Goal: Task Accomplishment & Management: Manage account settings

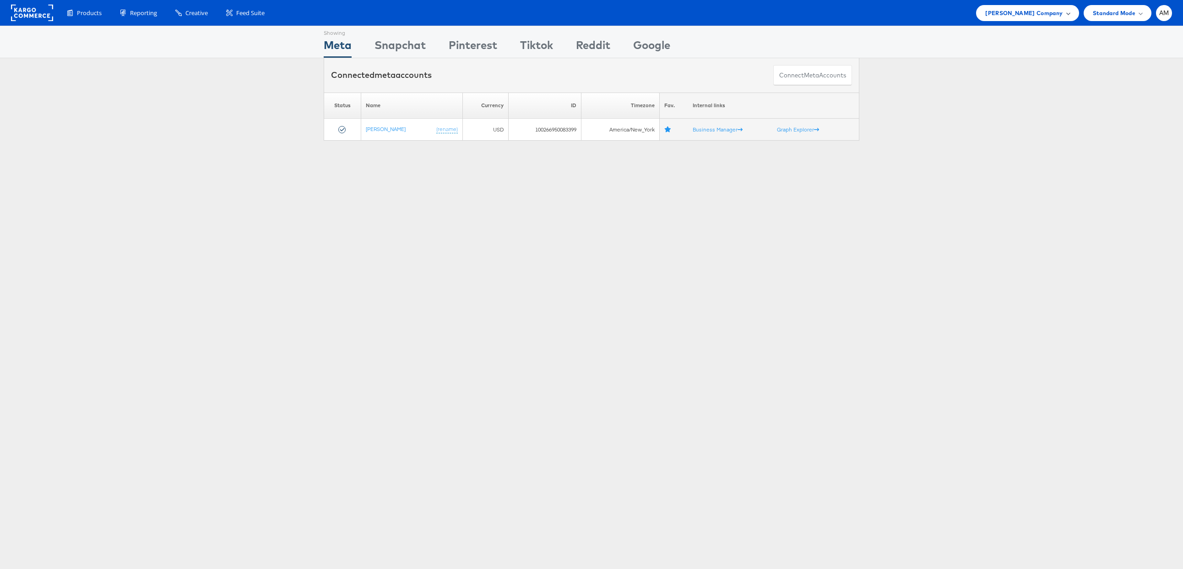
click at [1014, 13] on span "[PERSON_NAME] Company" at bounding box center [1024, 13] width 77 height 10
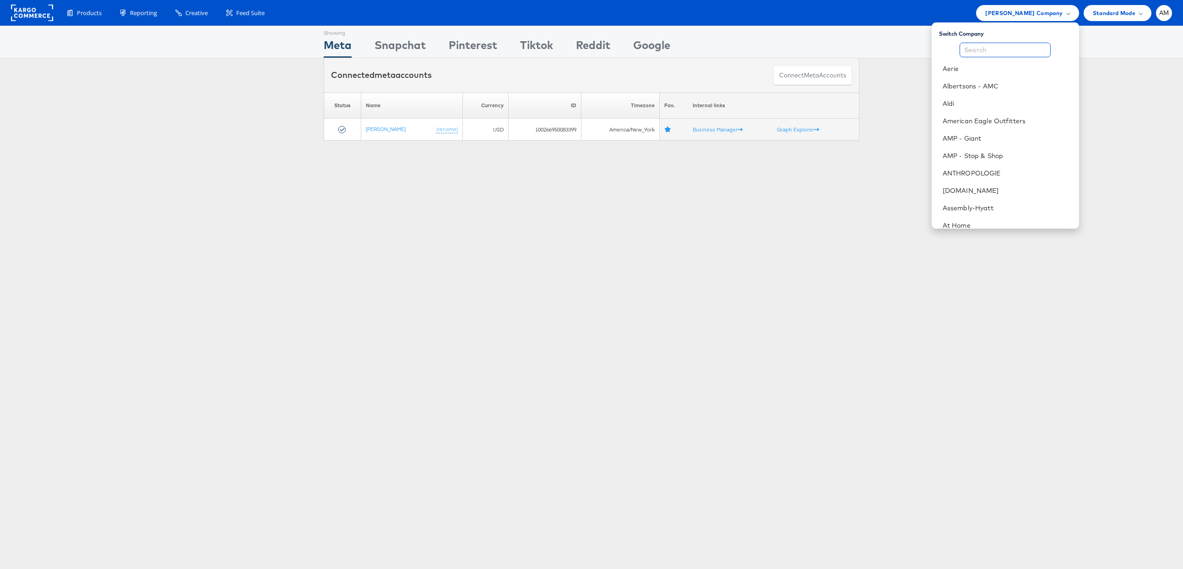
click at [992, 50] on input "text" at bounding box center [1005, 50] width 91 height 15
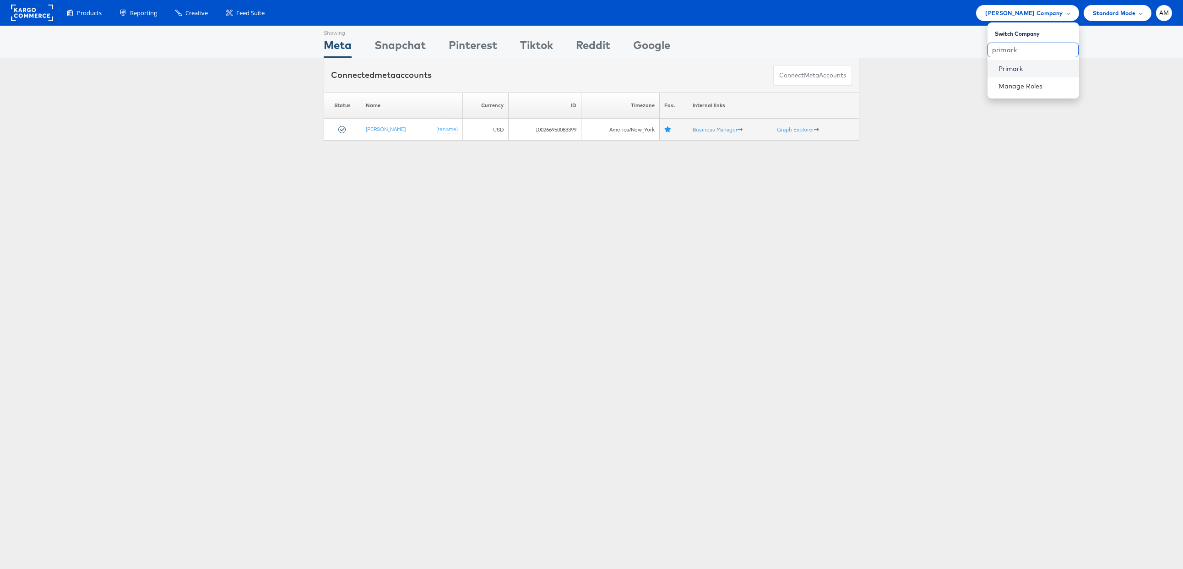
type input "primark"
click at [1011, 68] on link "Primark" at bounding box center [1035, 68] width 73 height 9
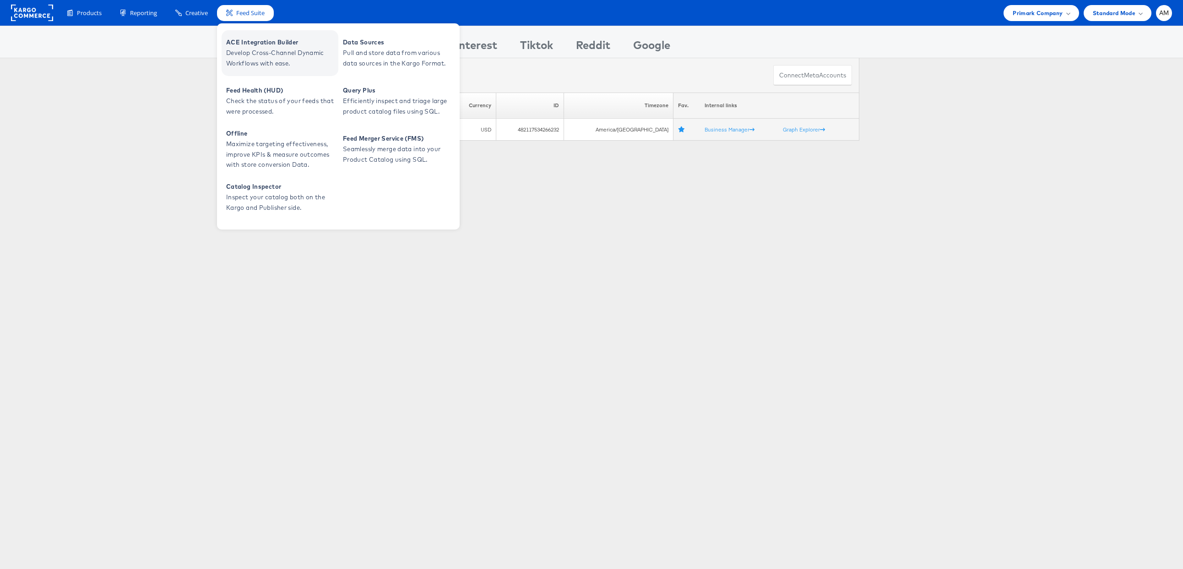
click at [248, 43] on span "ACE Integration Builder" at bounding box center [281, 42] width 110 height 11
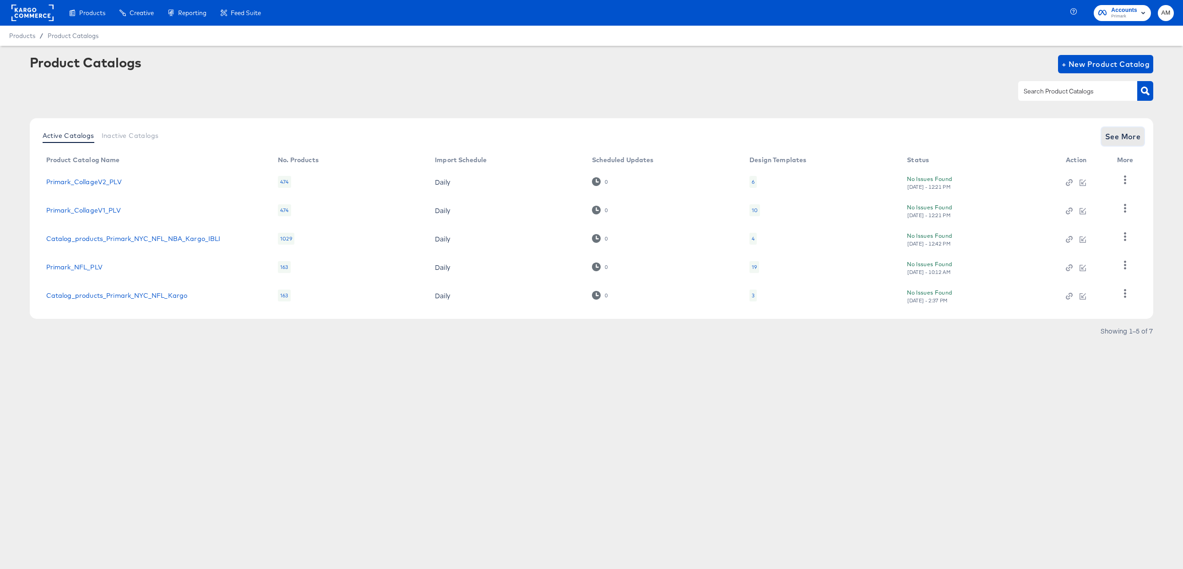
click at [1122, 138] on span "See More" at bounding box center [1124, 136] width 36 height 13
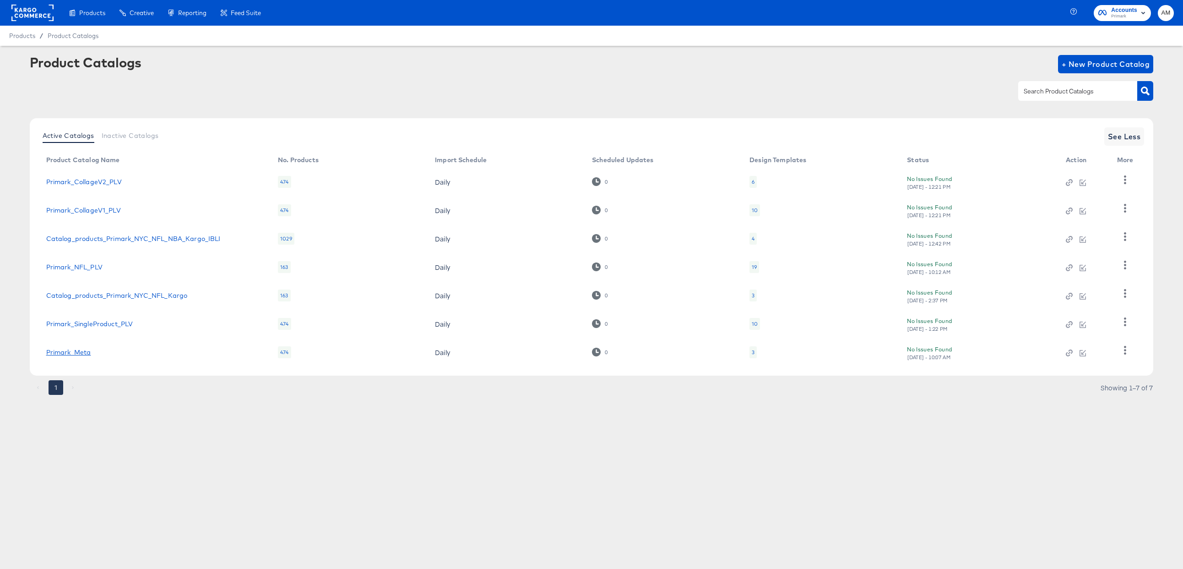
click at [58, 352] on link "Primark_Meta" at bounding box center [68, 352] width 45 height 7
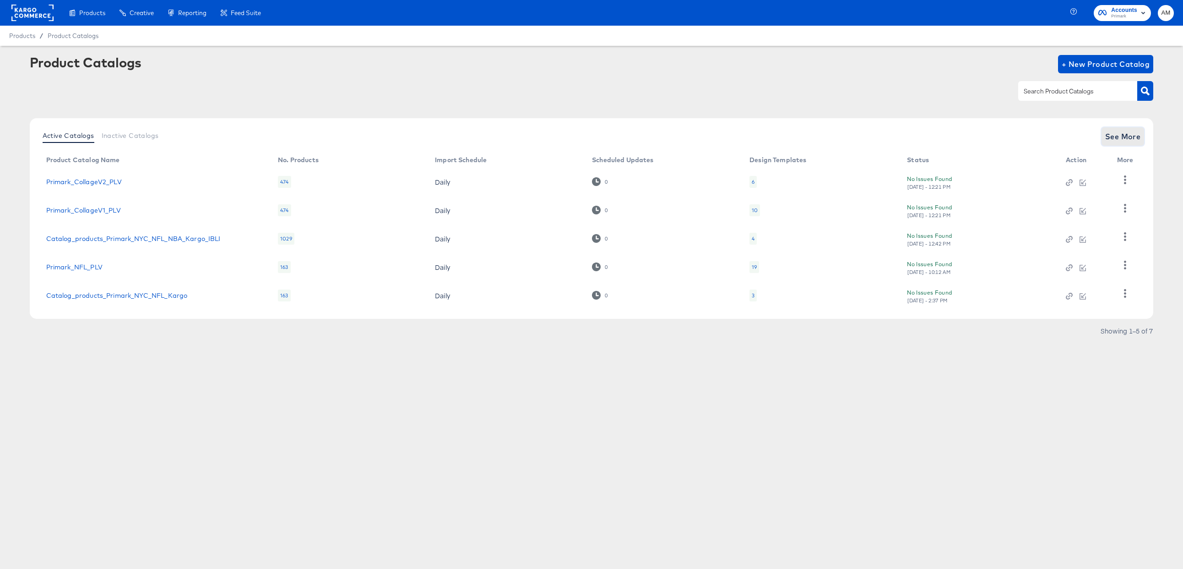
click at [1116, 138] on span "See More" at bounding box center [1124, 136] width 36 height 13
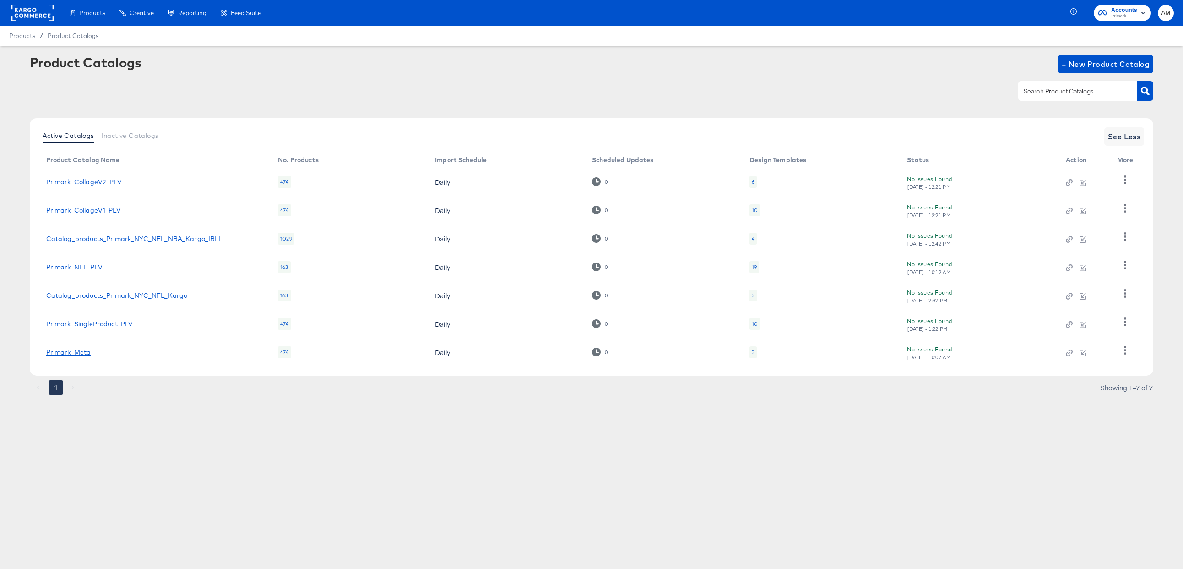
click at [59, 353] on link "Primark_Meta" at bounding box center [68, 352] width 45 height 7
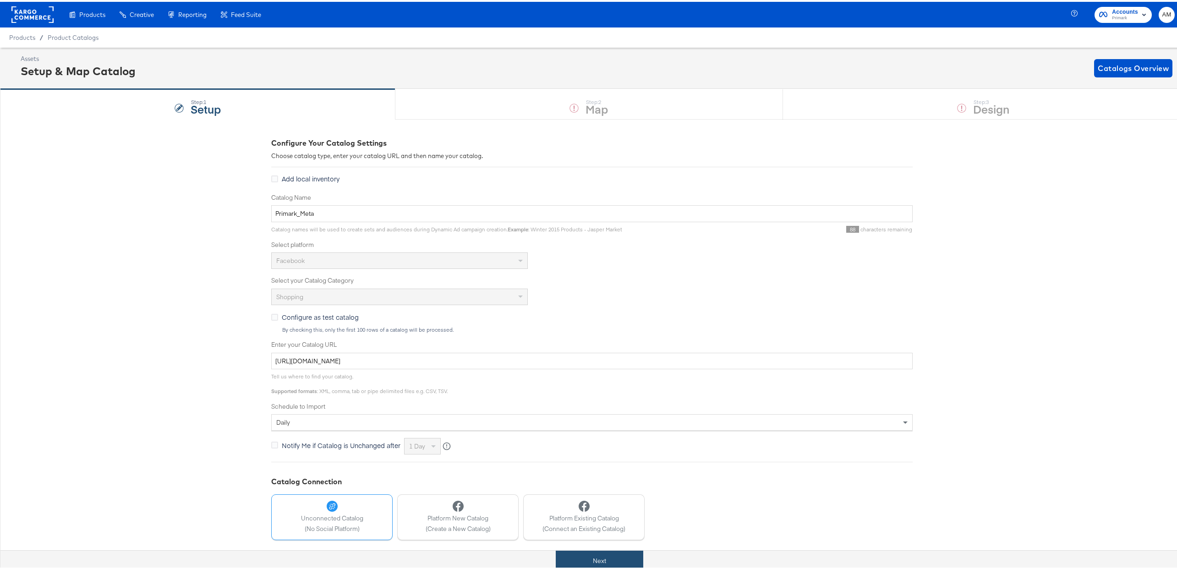
click at [618, 552] on button "Next" at bounding box center [599, 559] width 87 height 21
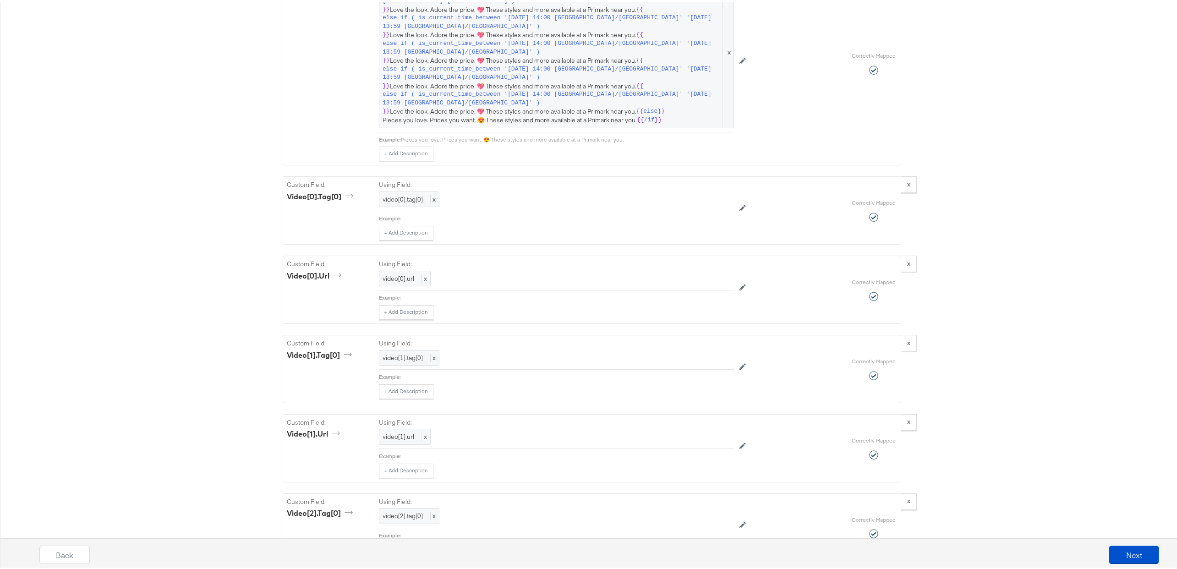
scroll to position [2359, 0]
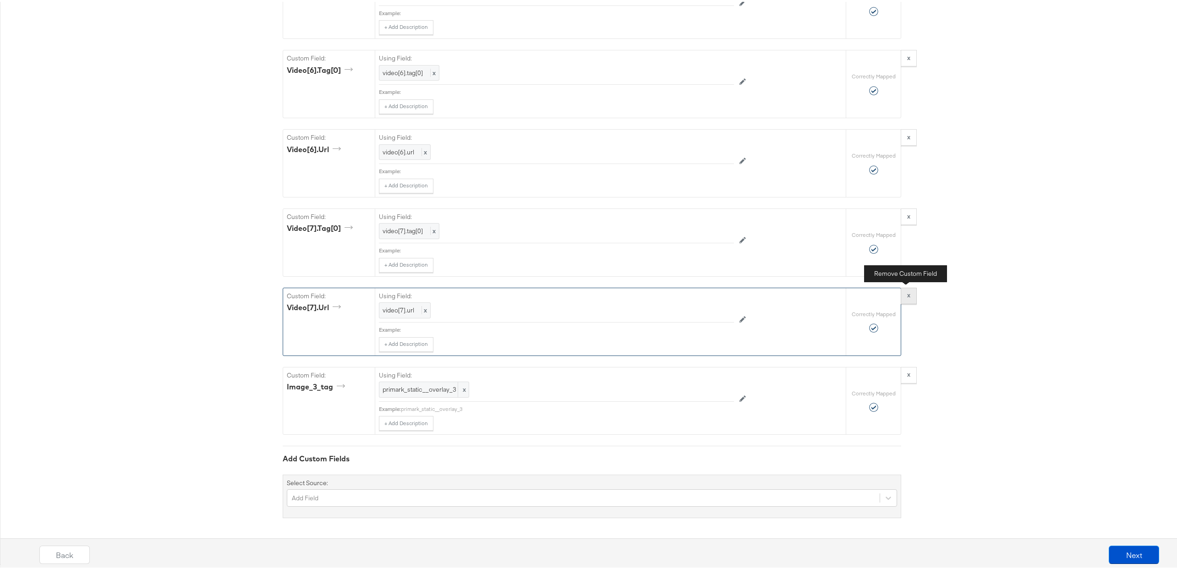
click at [907, 293] on button "x" at bounding box center [908, 294] width 16 height 16
click at [907, 294] on button "x" at bounding box center [908, 294] width 16 height 16
click at [907, 294] on button "x" at bounding box center [908, 293] width 16 height 16
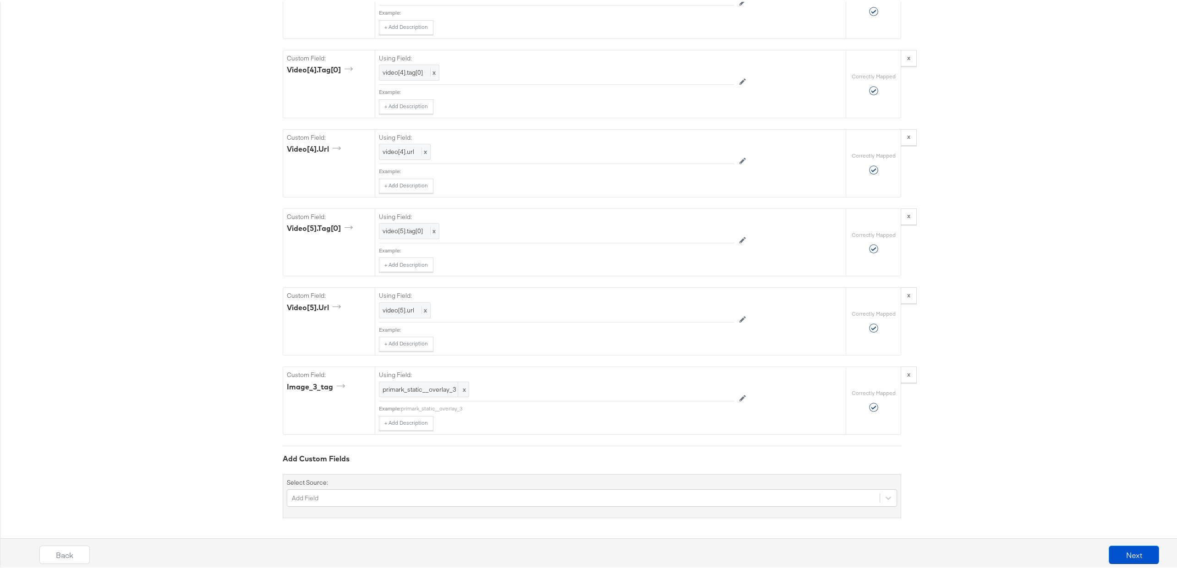
click at [907, 294] on button "x" at bounding box center [908, 293] width 16 height 16
click at [908, 295] on button "x" at bounding box center [908, 294] width 16 height 16
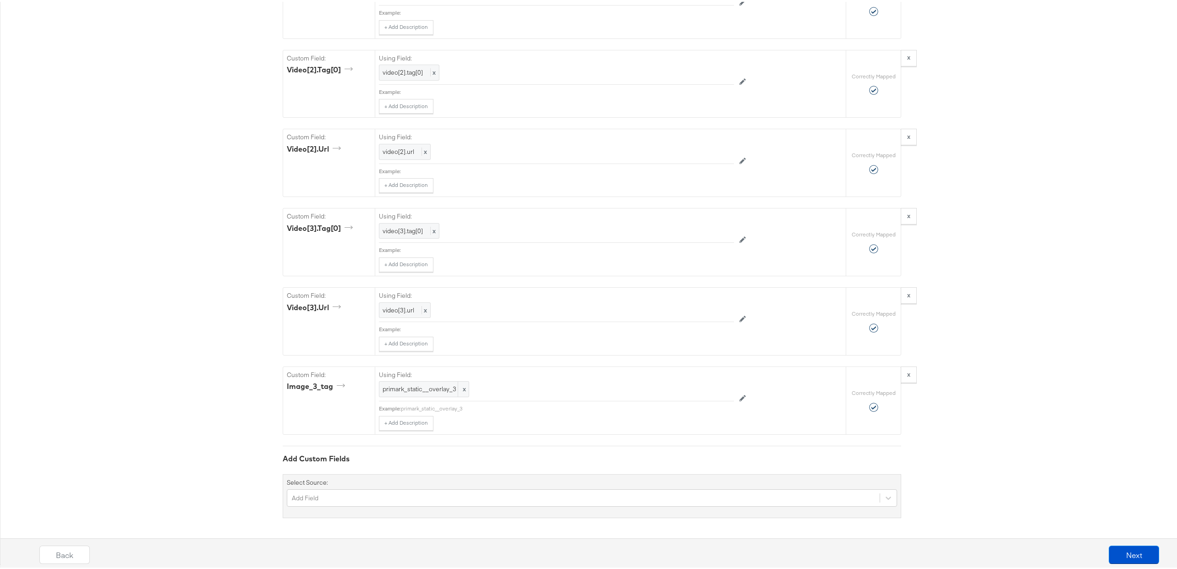
click at [908, 295] on button "x" at bounding box center [908, 293] width 16 height 16
click at [908, 295] on button "x" at bounding box center [908, 294] width 16 height 16
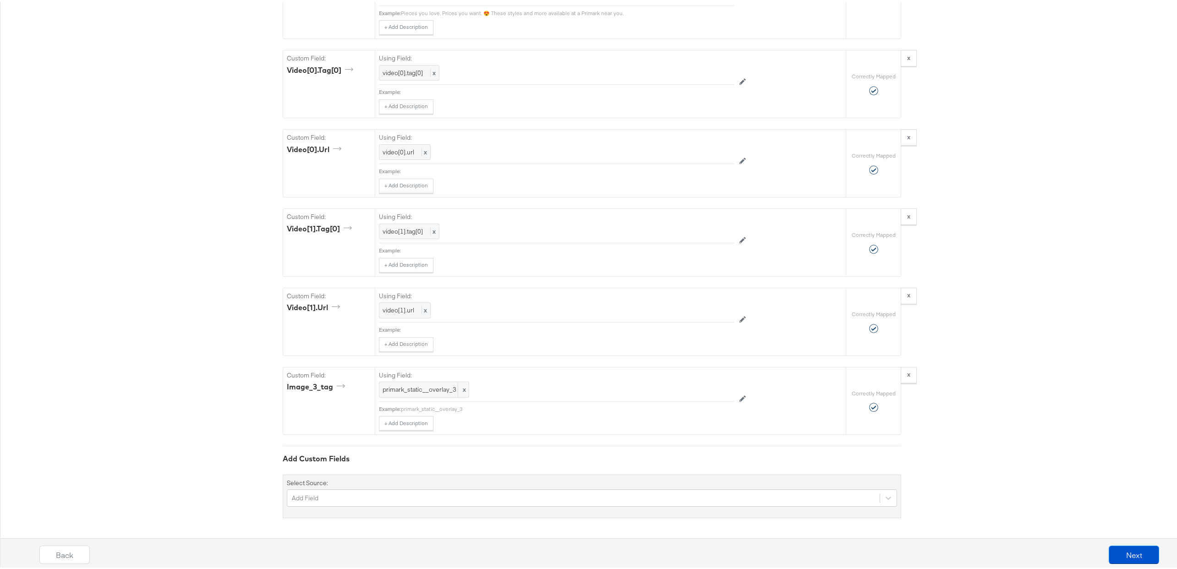
scroll to position [1329, 0]
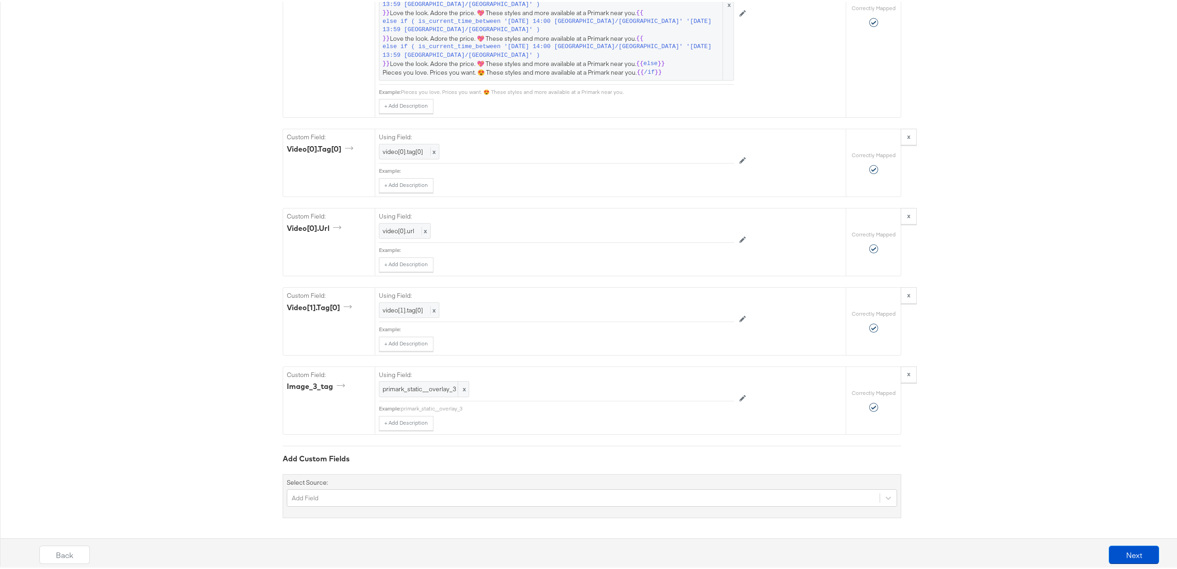
click at [908, 295] on button "x" at bounding box center [908, 293] width 16 height 16
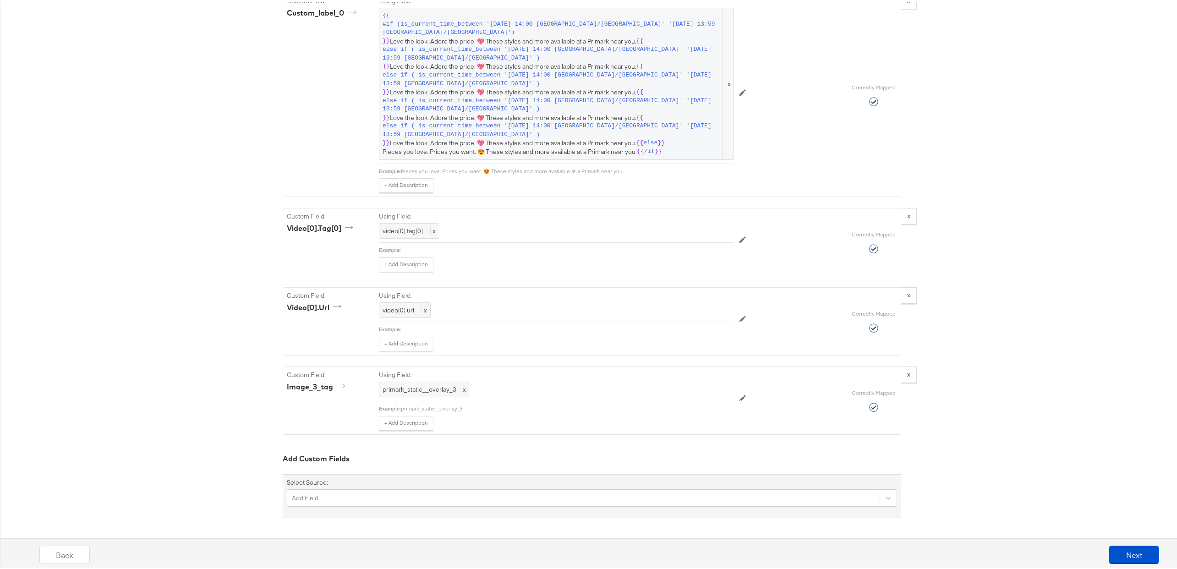
click at [908, 295] on button "x" at bounding box center [908, 293] width 16 height 16
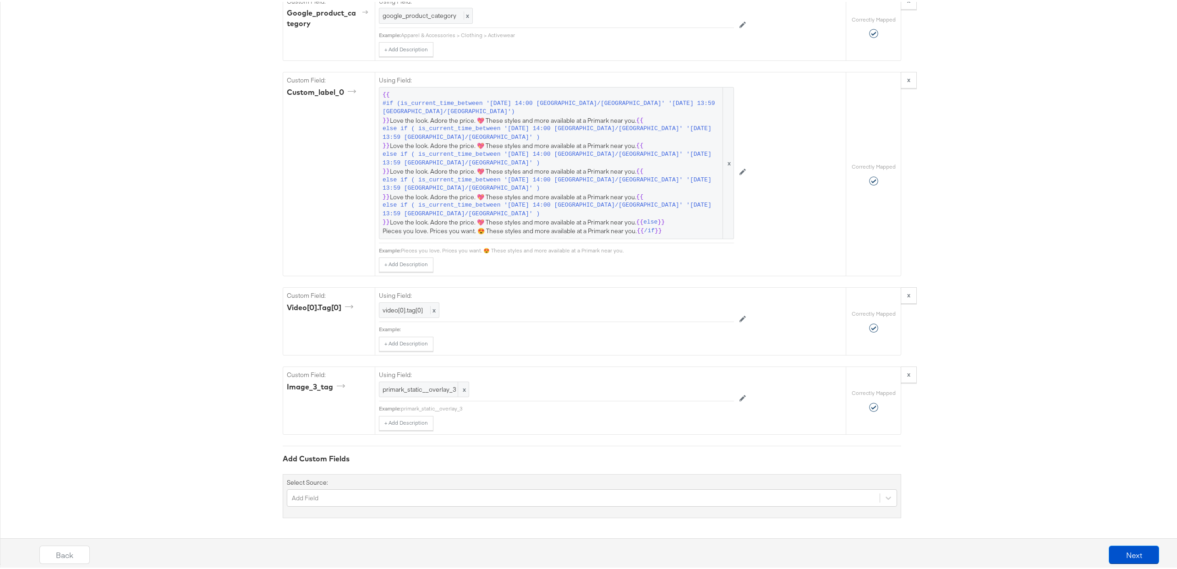
click at [908, 295] on button "x" at bounding box center [908, 293] width 16 height 16
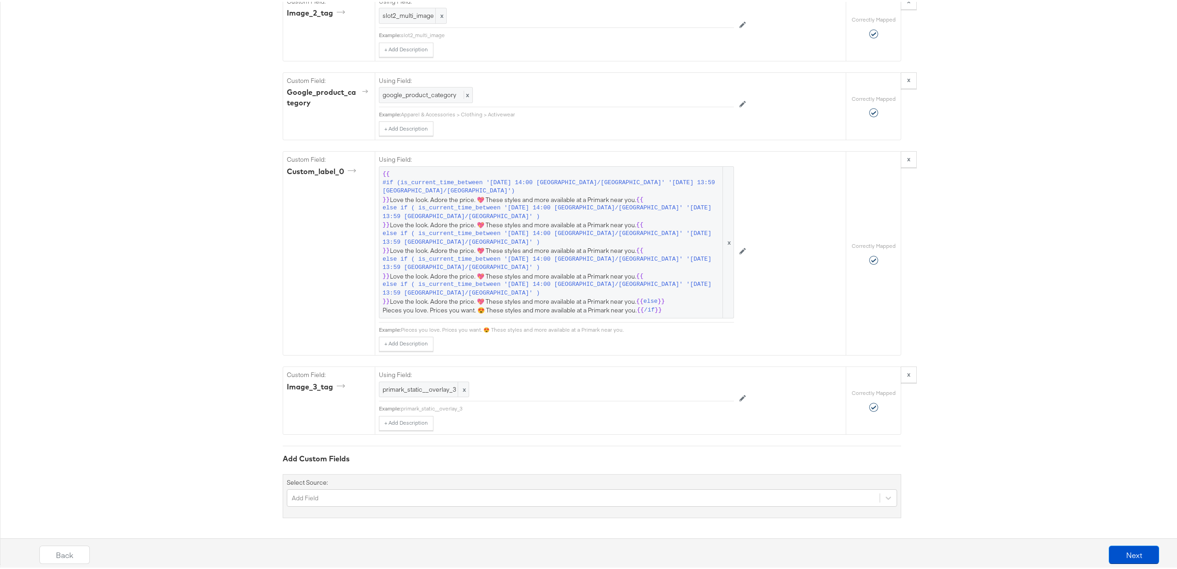
scroll to position [1092, 0]
click at [1119, 553] on button "Next" at bounding box center [1133, 553] width 50 height 18
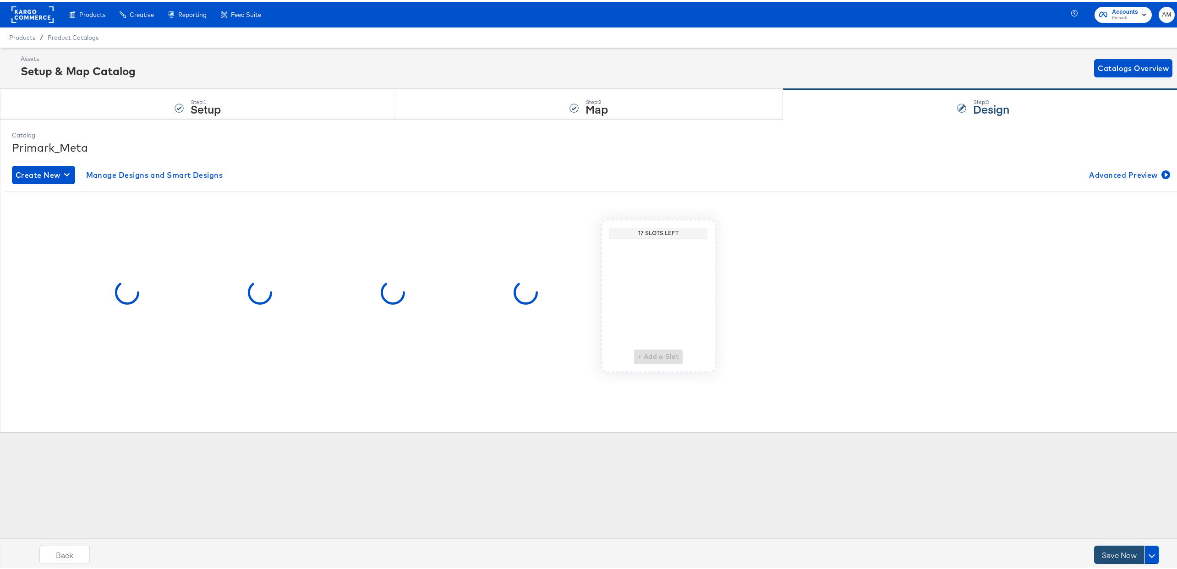
scroll to position [0, 0]
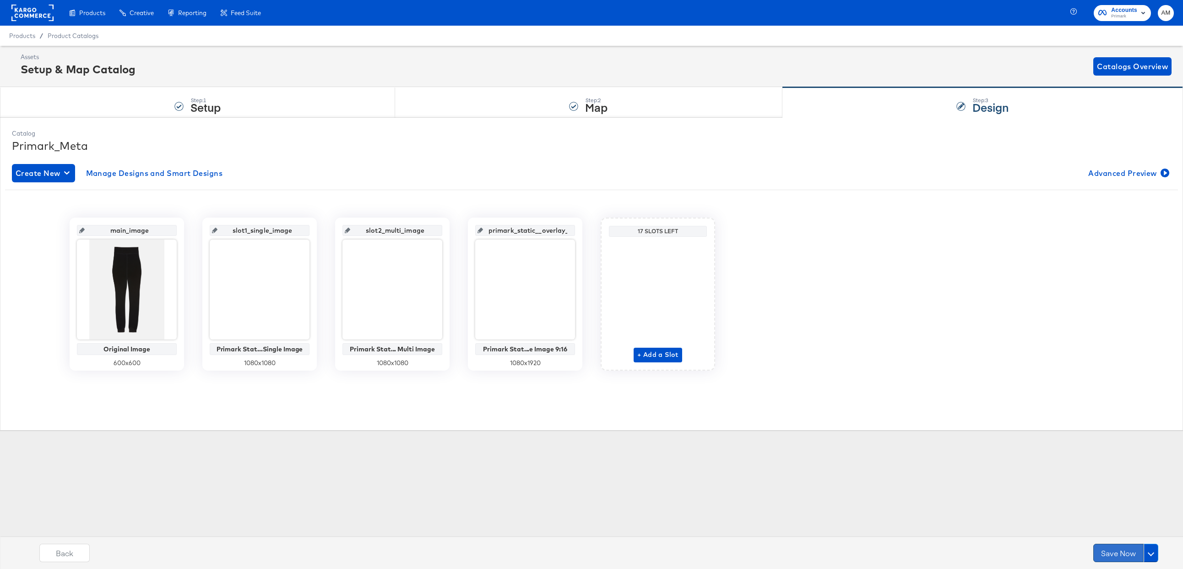
click at [1113, 551] on button "Save Now" at bounding box center [1119, 553] width 50 height 18
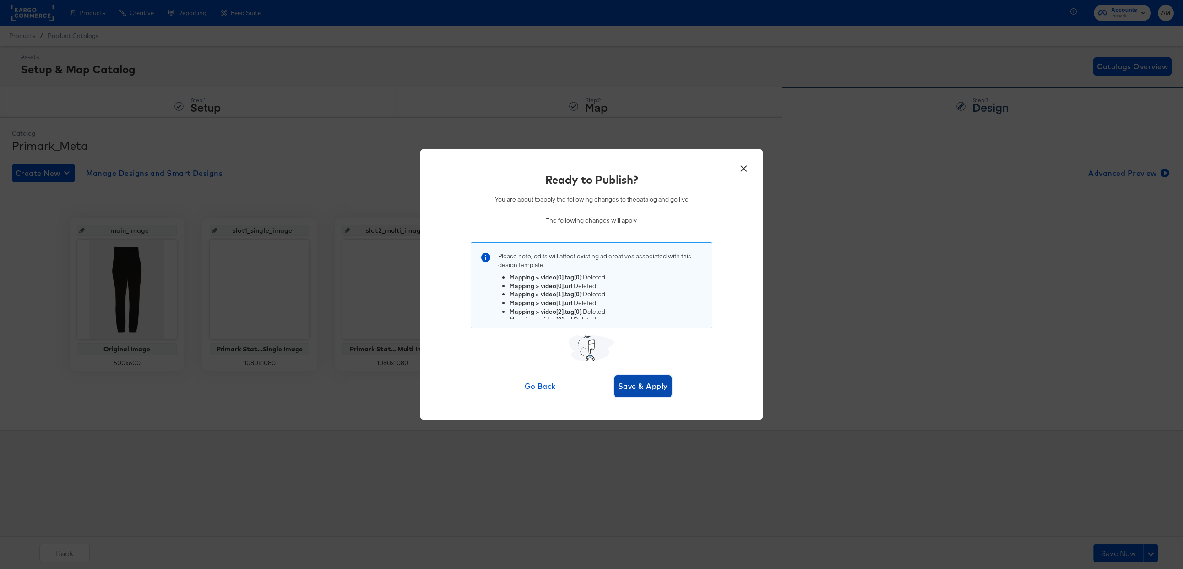
click at [635, 387] on span "Save & Apply" at bounding box center [643, 386] width 50 height 13
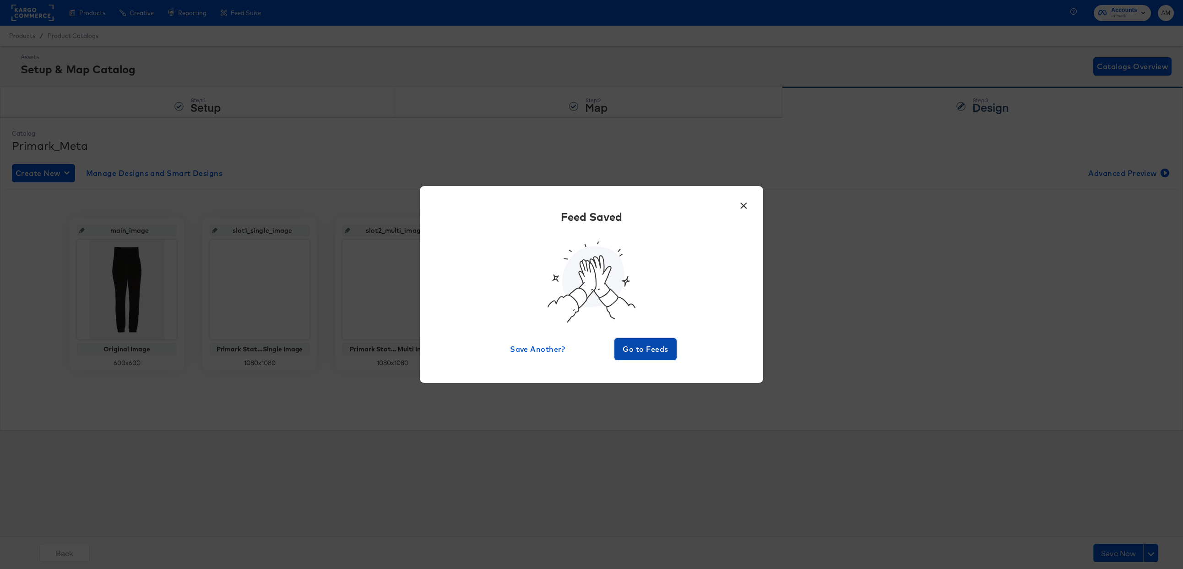
click at [632, 349] on span "Go to Feeds" at bounding box center [645, 349] width 55 height 13
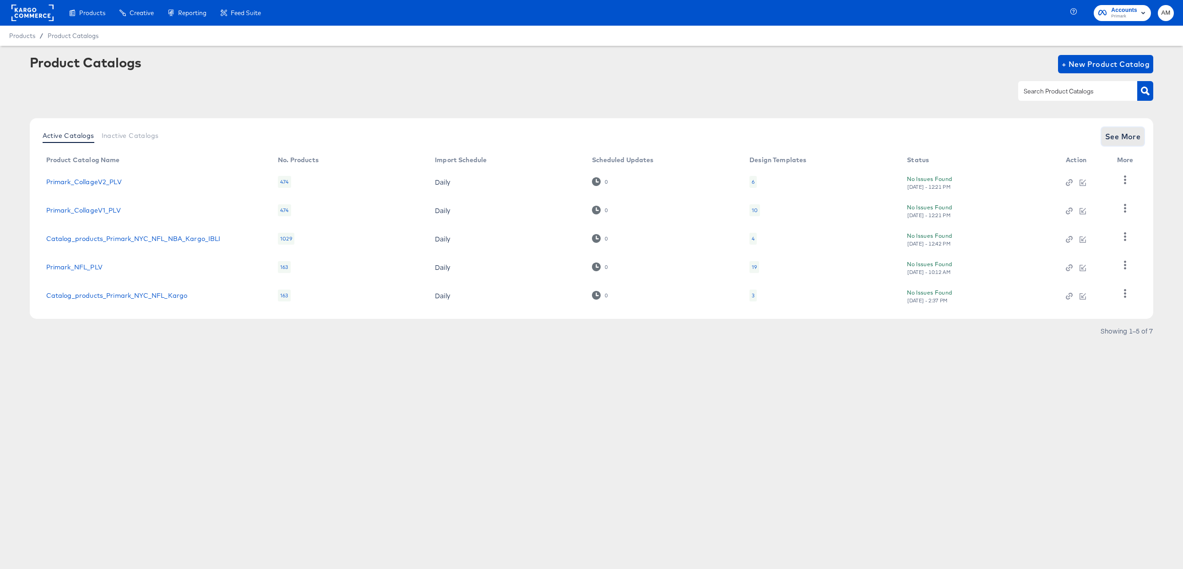
click at [1107, 141] on span "See More" at bounding box center [1124, 136] width 36 height 13
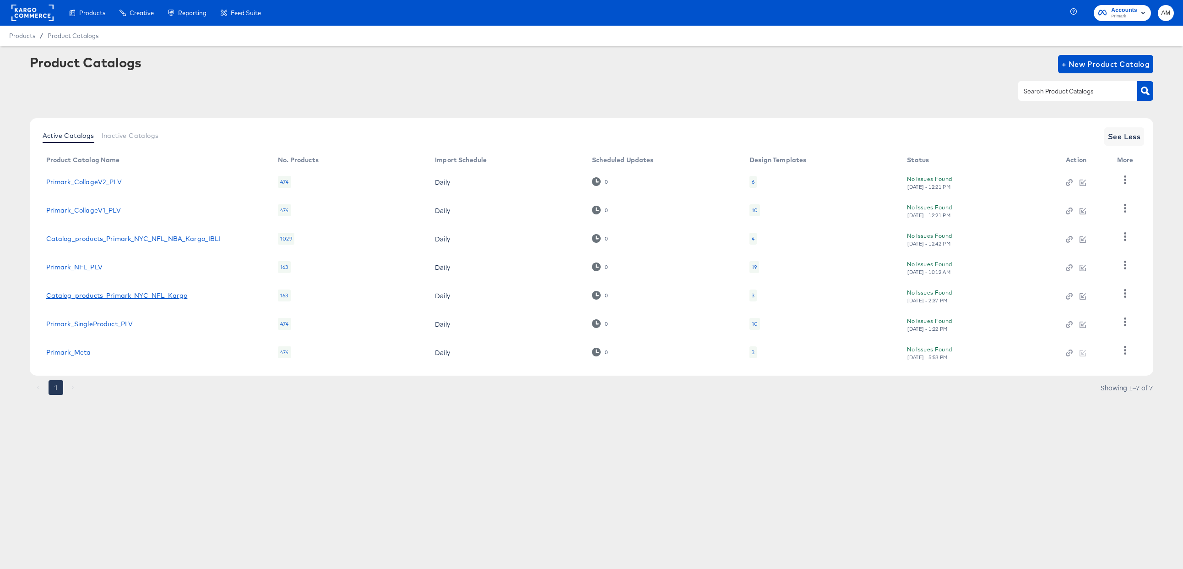
click at [132, 296] on link "Catalog_products_Primark_NYC_NFL_Kargo" at bounding box center [117, 295] width 142 height 7
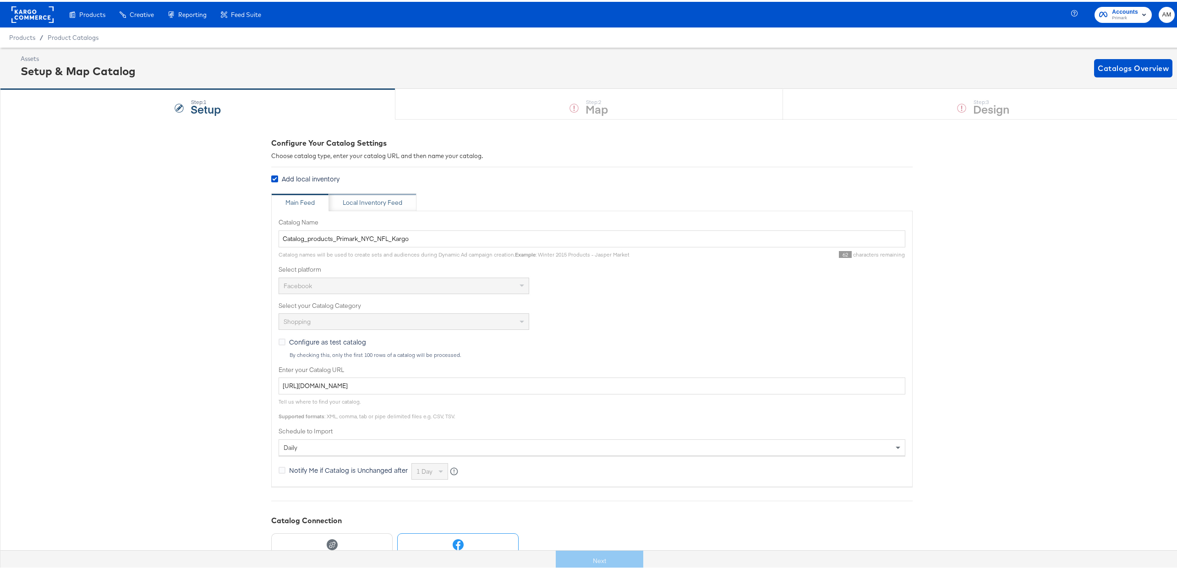
click at [385, 205] on div "Local Inventory Feed" at bounding box center [372, 200] width 87 height 18
type input "Local Inventory Feed for Primark NFL Catalog"
type input "https://ace.stitcherads.com/exports/1450/universal/none/universal/export.tsv.gz"
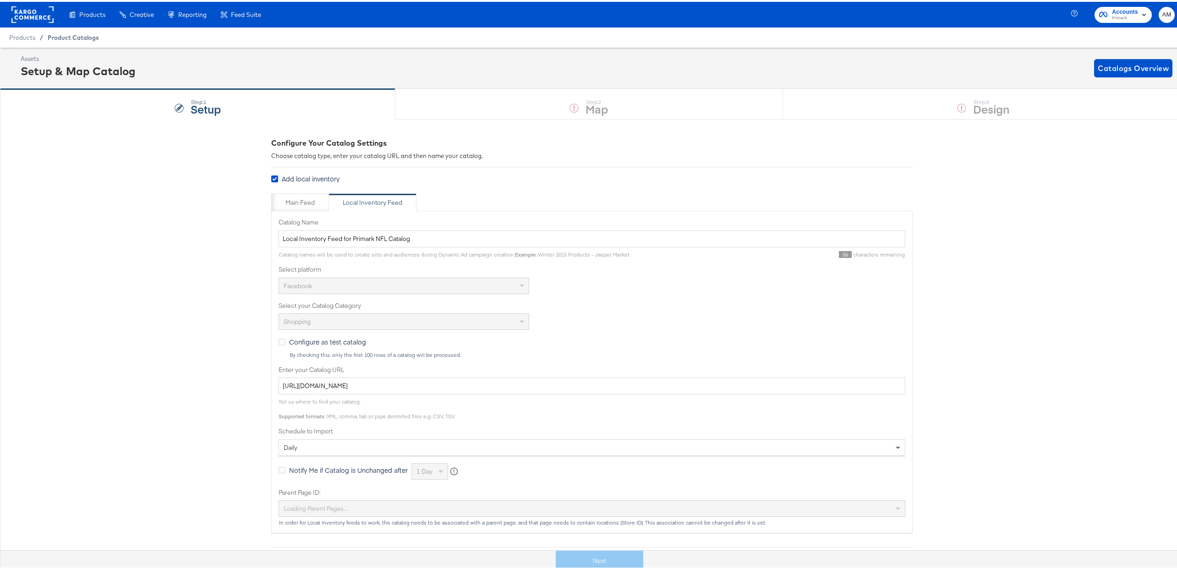
click at [56, 35] on span "Product Catalogs" at bounding box center [73, 35] width 51 height 7
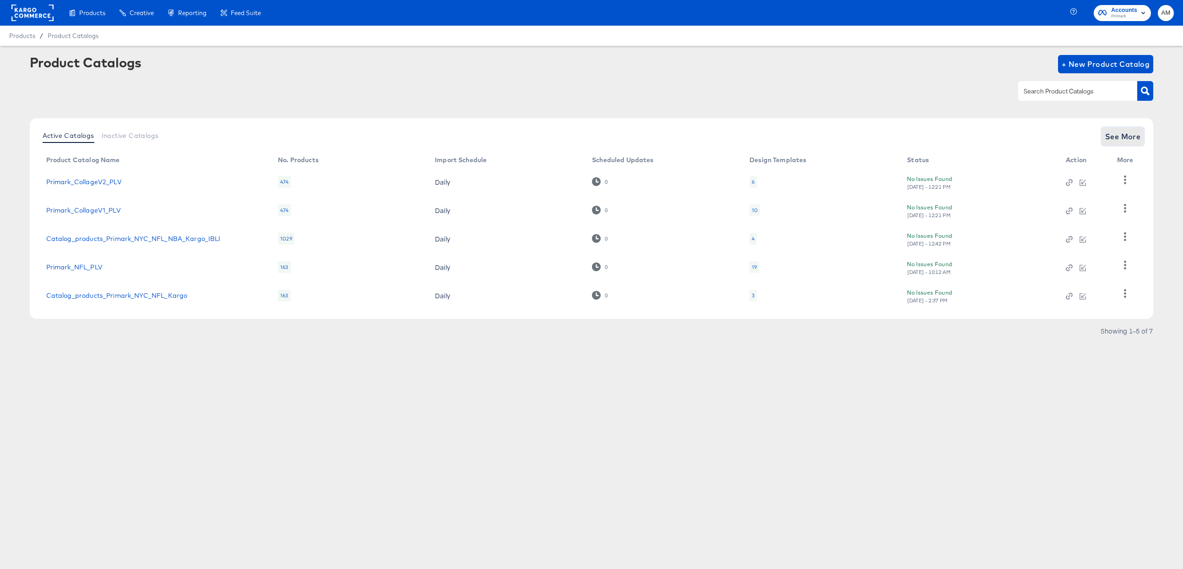
click at [1121, 139] on span "See More" at bounding box center [1124, 136] width 36 height 13
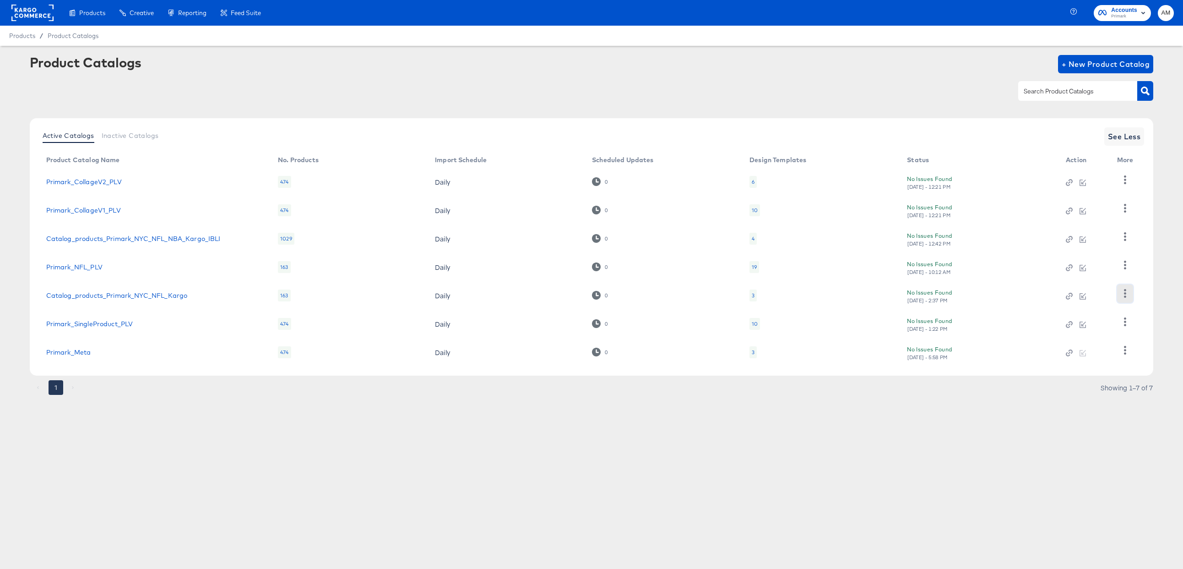
click at [1129, 296] on icon "button" at bounding box center [1125, 293] width 9 height 9
click at [1058, 264] on div "Pause" at bounding box center [1088, 262] width 92 height 15
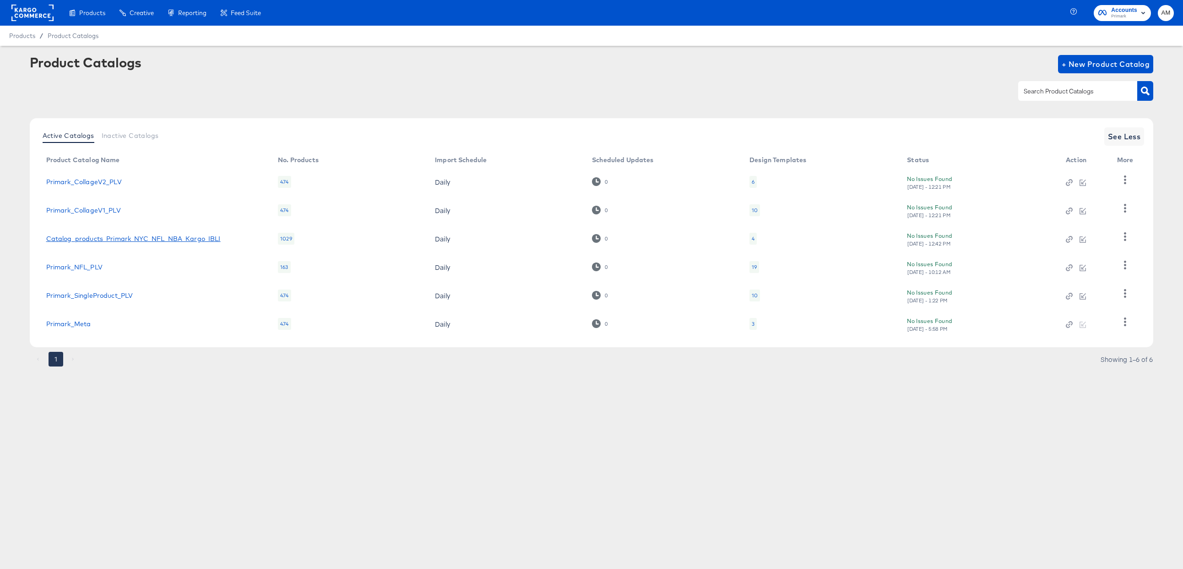
click at [194, 238] on link "Catalog_products_Primark_NYC_NFL_NBA_Kargo_IBLI" at bounding box center [133, 238] width 174 height 7
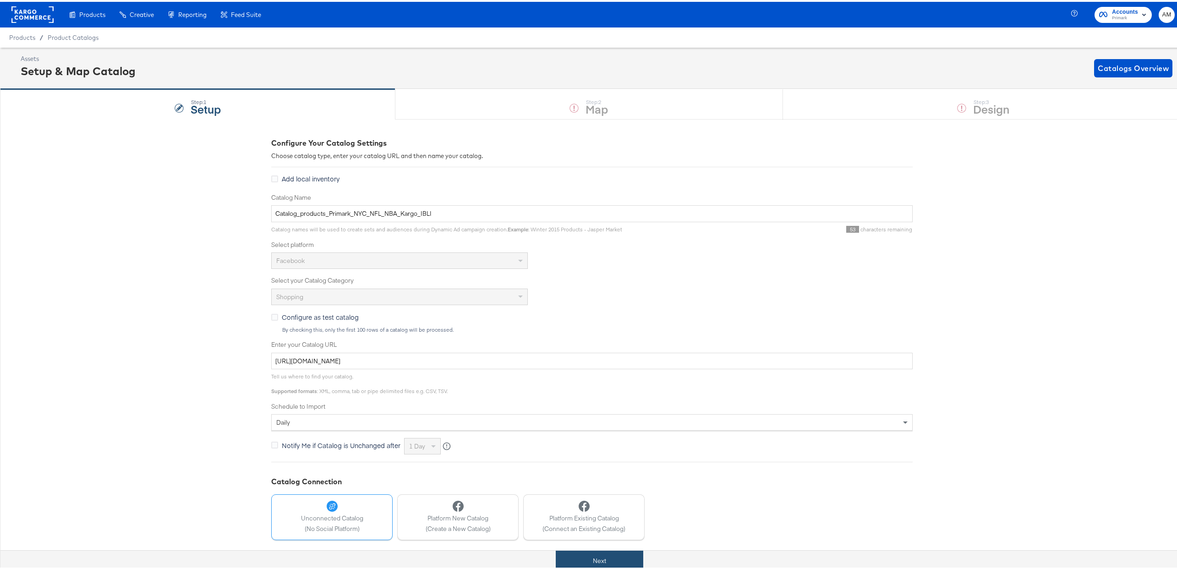
click at [572, 554] on button "Next" at bounding box center [599, 559] width 87 height 21
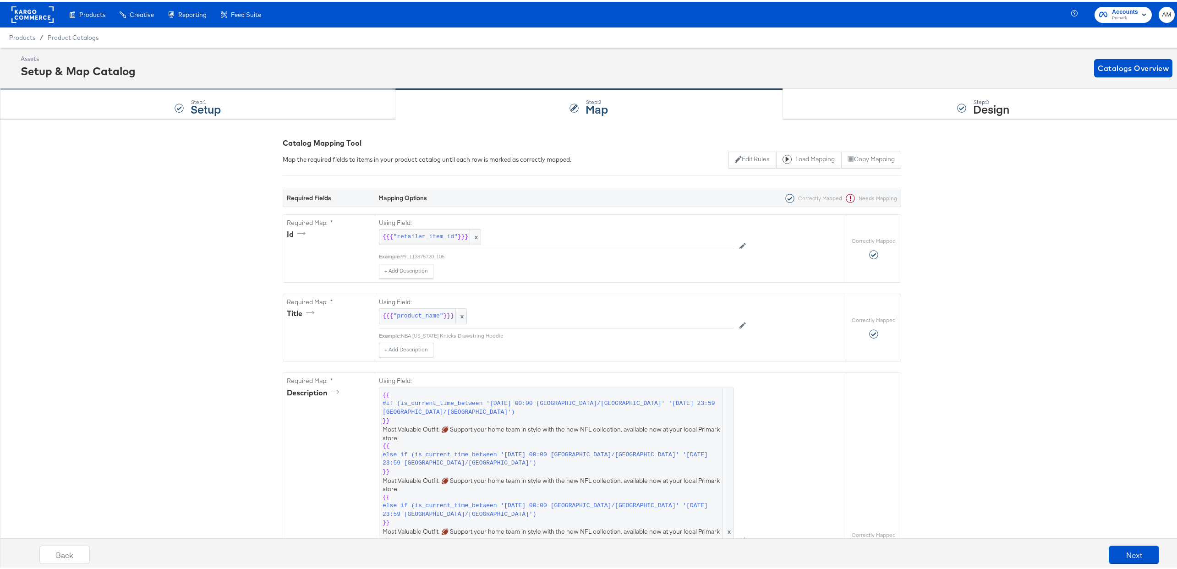
click at [287, 99] on div "Step: 1 Setup" at bounding box center [197, 102] width 395 height 30
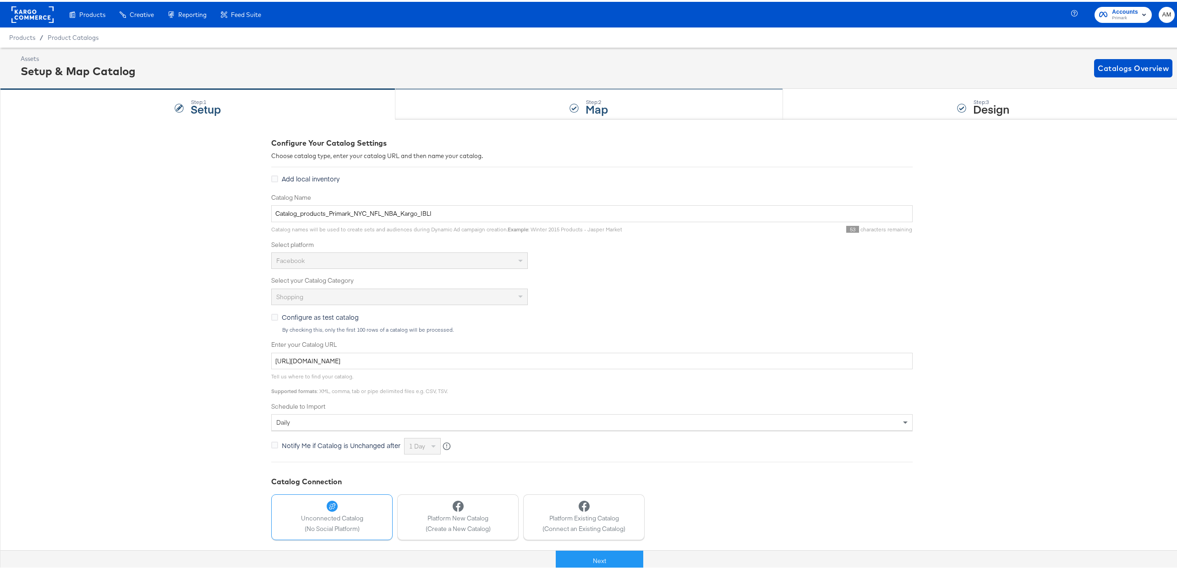
click at [447, 96] on div "Step: 2 Map" at bounding box center [588, 102] width 387 height 30
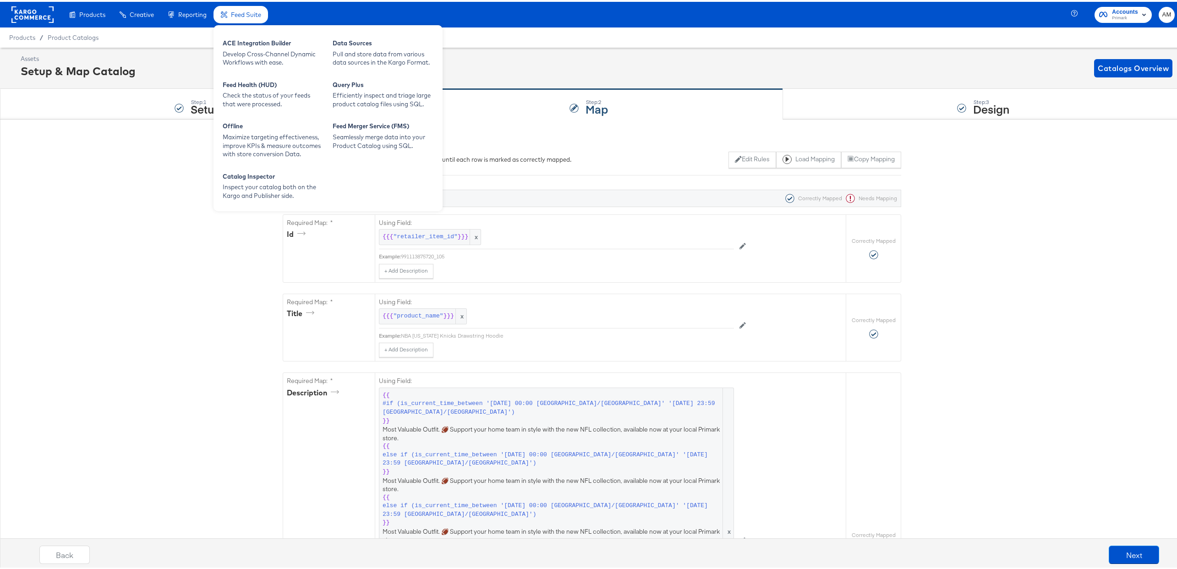
click at [240, 11] on span "Feed Suite" at bounding box center [246, 12] width 30 height 7
click at [263, 48] on div "Develop Cross-Channel Dynamic Workflows with ease." at bounding box center [273, 56] width 101 height 17
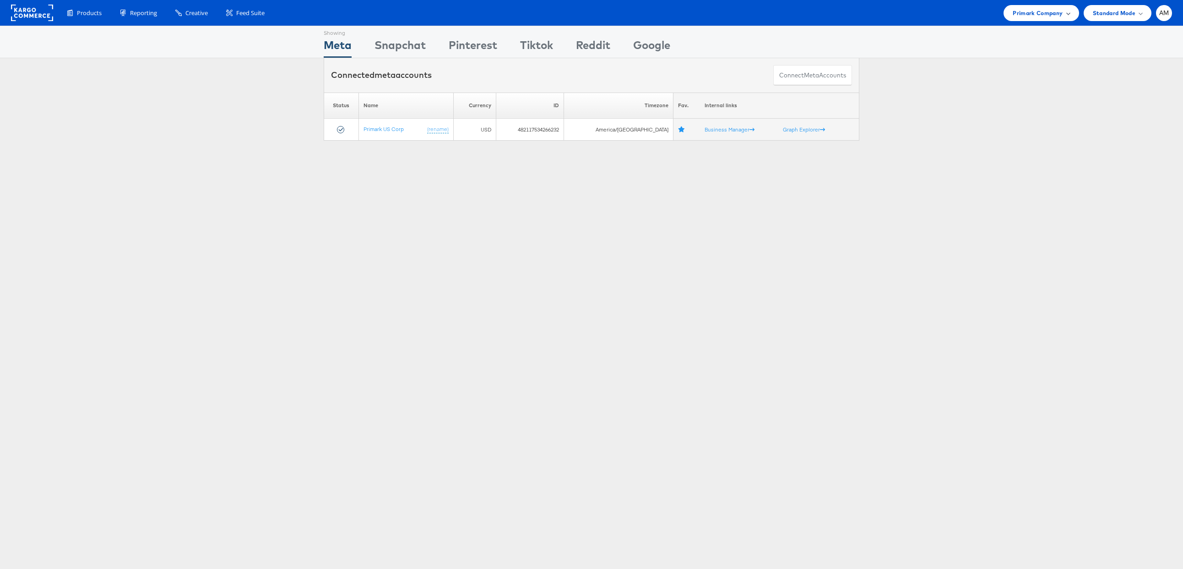
click at [1020, 8] on span "Primark Company" at bounding box center [1038, 13] width 50 height 10
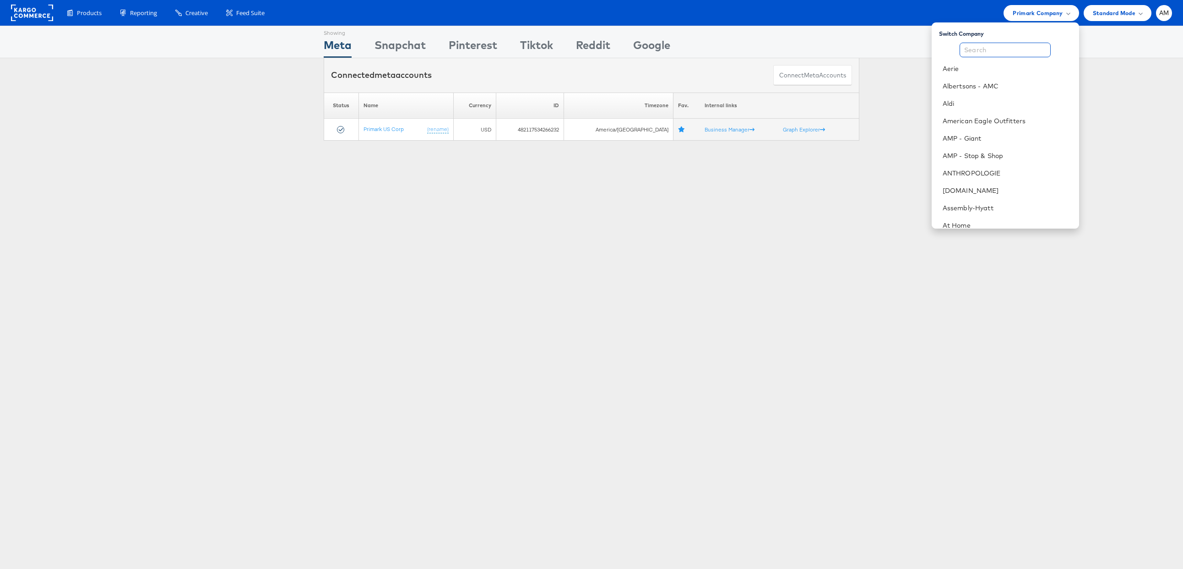
click at [1002, 49] on input "text" at bounding box center [1005, 50] width 91 height 15
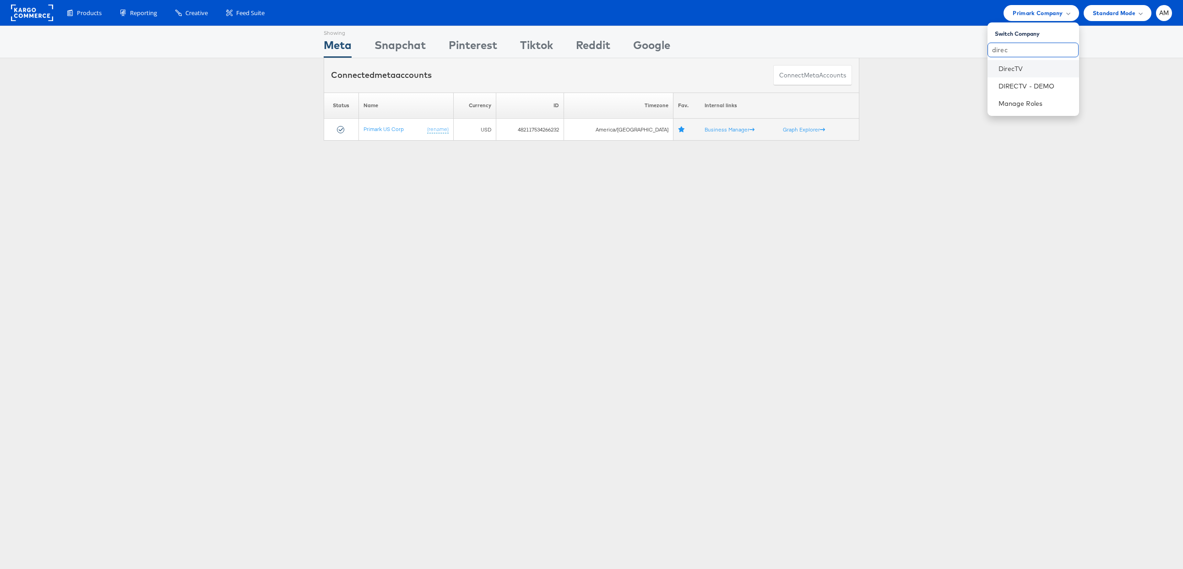
type input "direc"
click at [1007, 74] on li "DirecTV" at bounding box center [1034, 68] width 92 height 17
click at [1008, 65] on link "DirecTV" at bounding box center [1035, 68] width 73 height 9
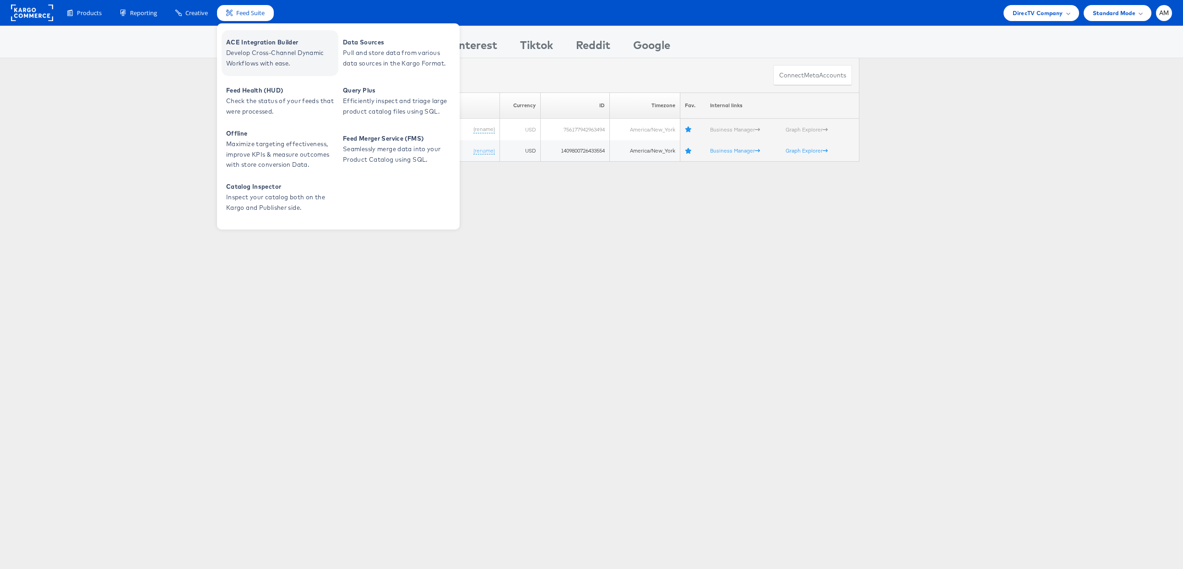
click at [261, 42] on span "ACE Integration Builder" at bounding box center [281, 42] width 110 height 11
